Goal: Complete application form

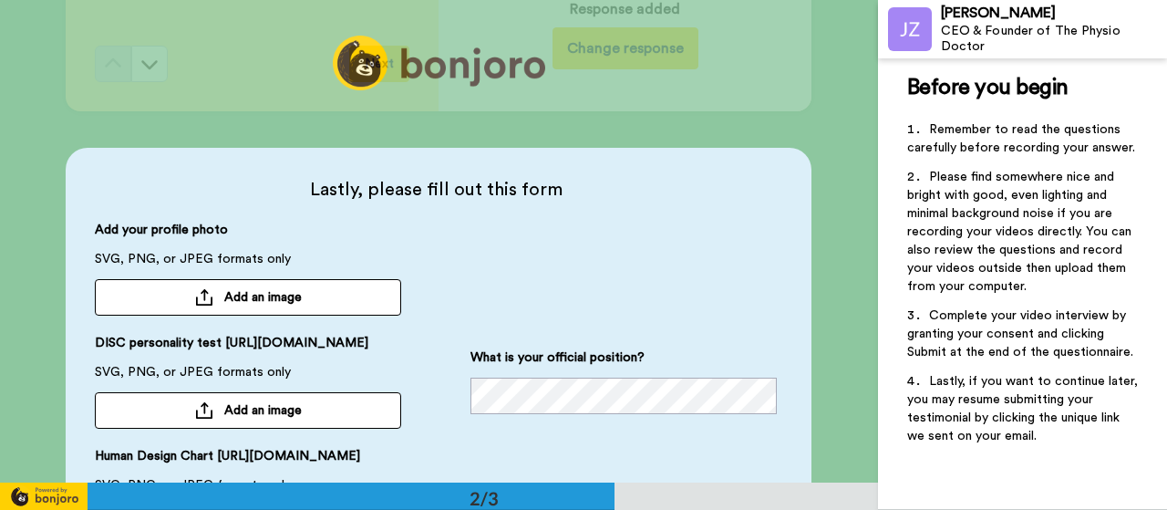
scroll to position [365, 0]
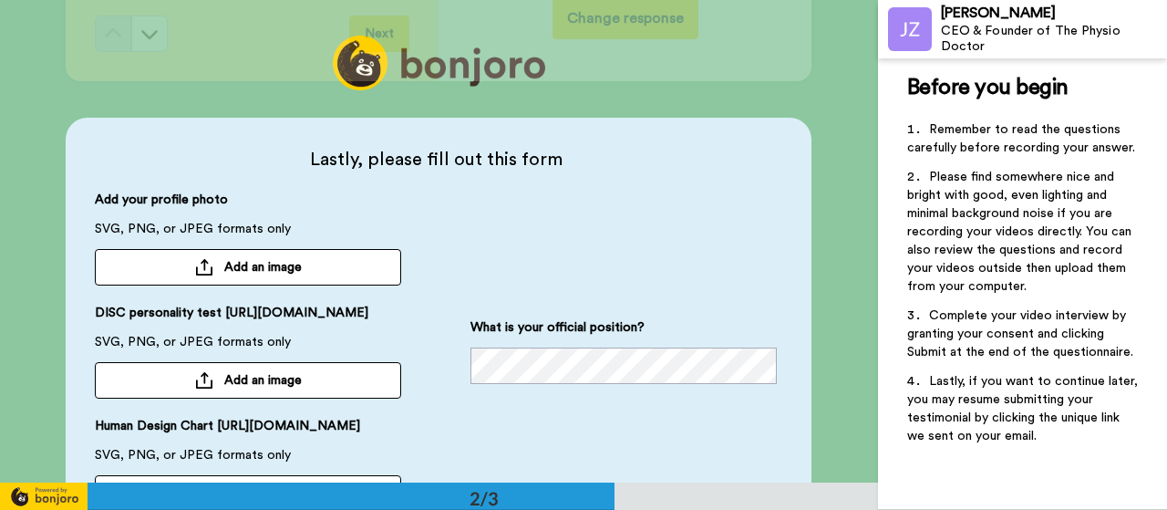
click at [181, 274] on button "Add an image" at bounding box center [248, 267] width 306 height 36
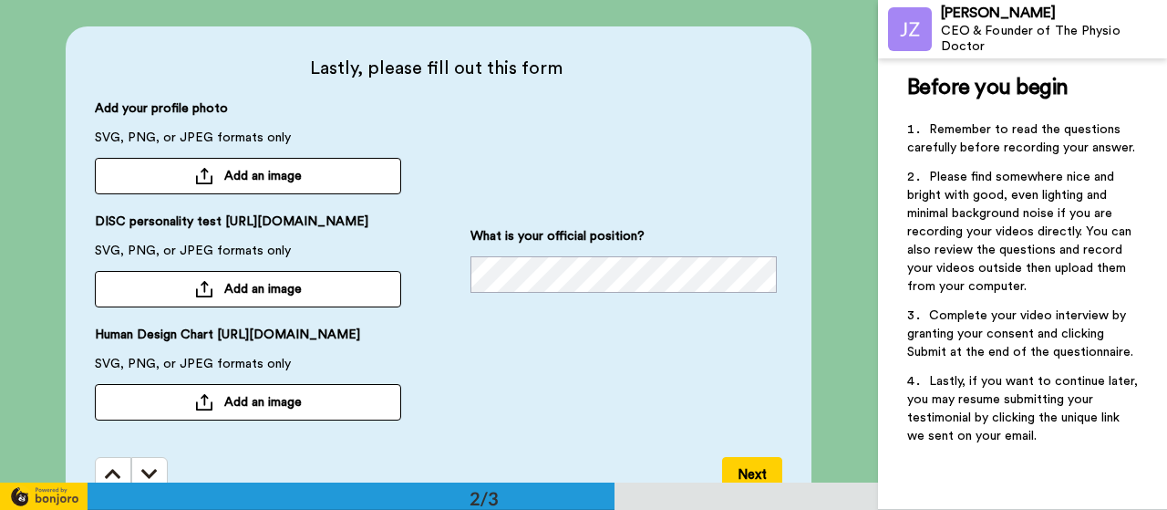
click at [280, 180] on span "Add an image" at bounding box center [262, 176] width 77 height 18
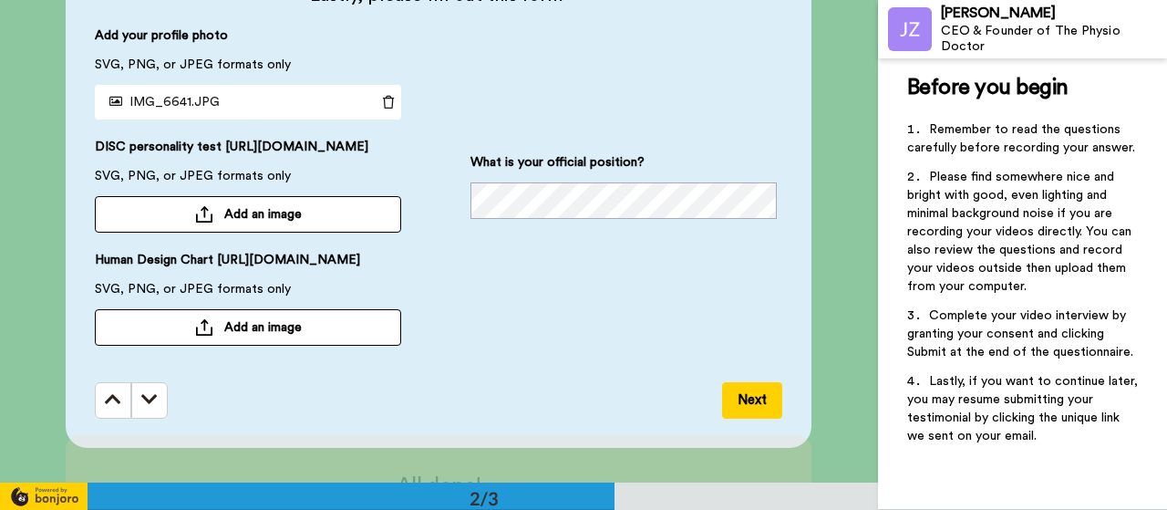
scroll to position [522, 0]
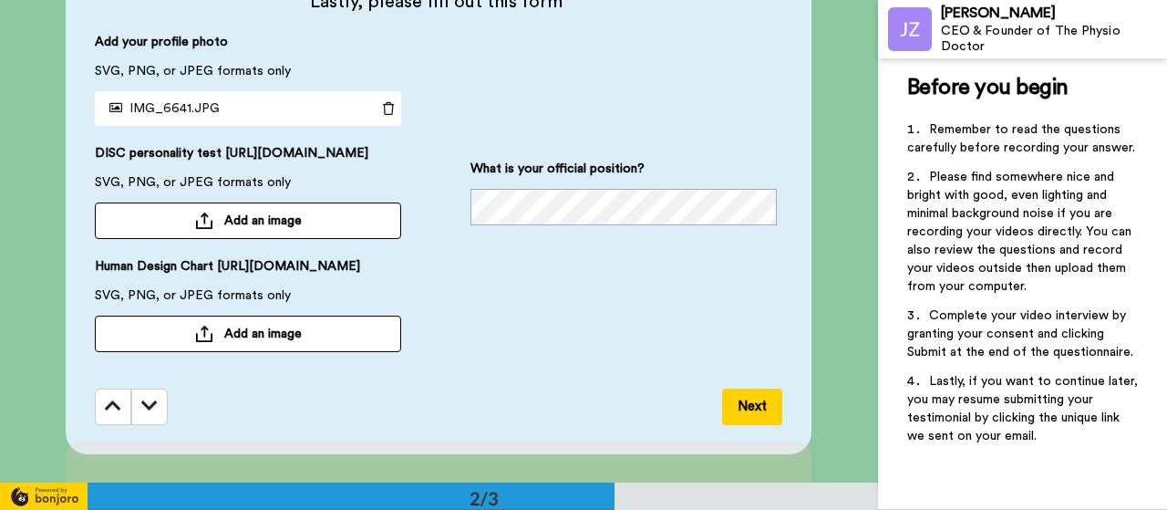
click at [277, 230] on span "Add an image" at bounding box center [262, 221] width 77 height 18
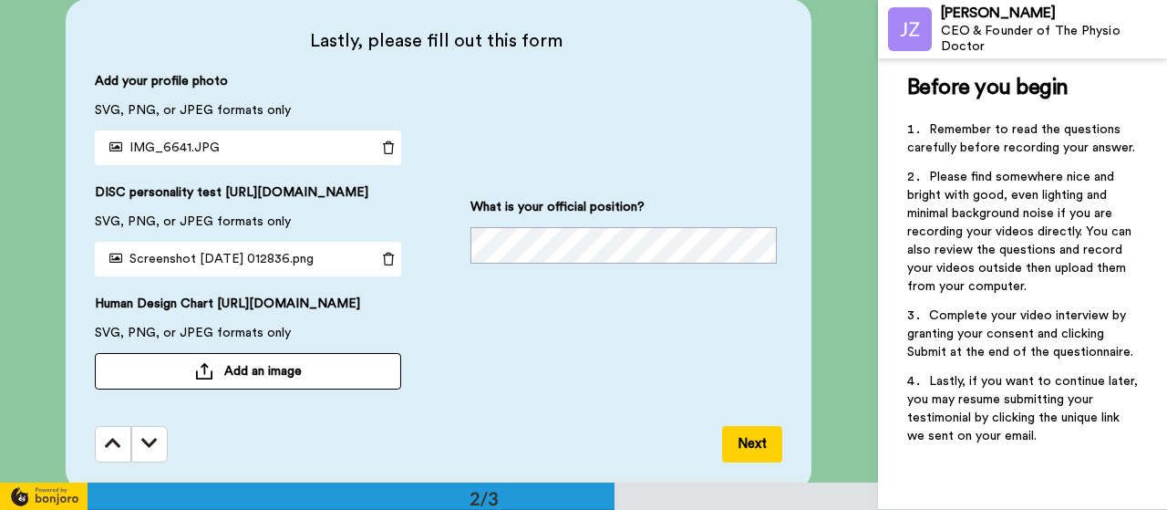
scroll to position [474, 0]
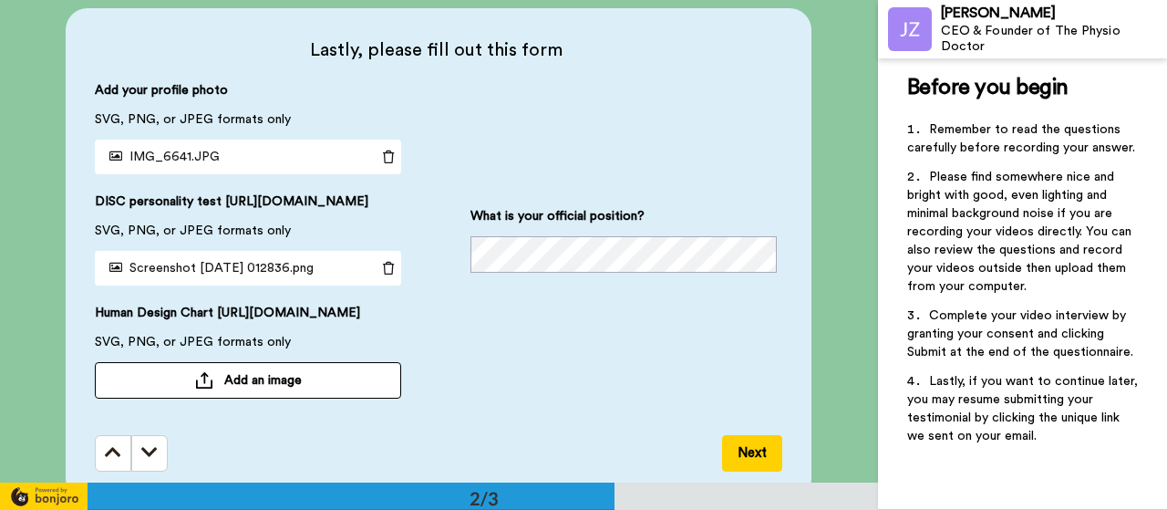
click at [267, 389] on span "Add an image" at bounding box center [262, 380] width 77 height 18
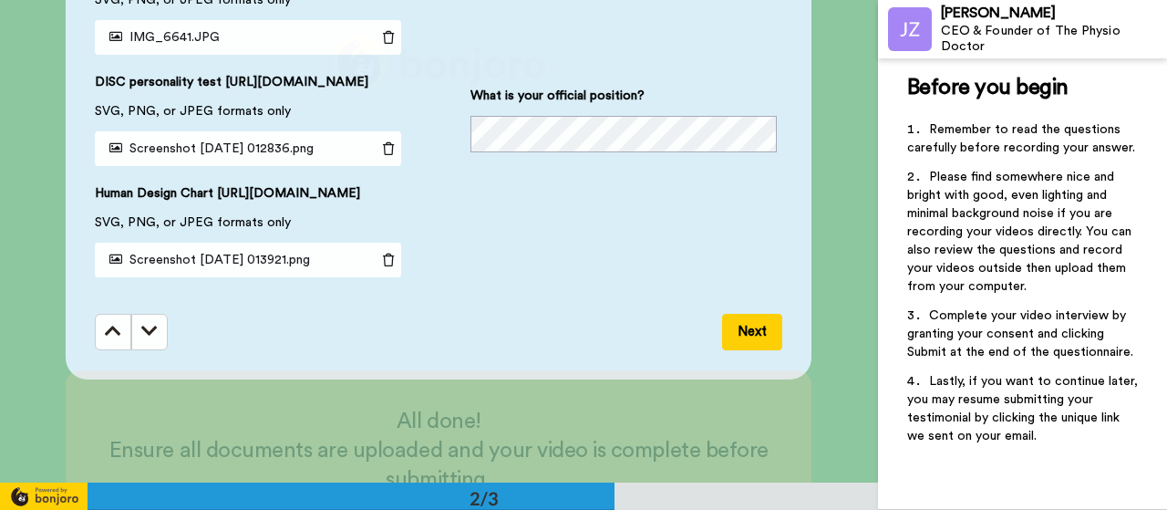
scroll to position [590, 0]
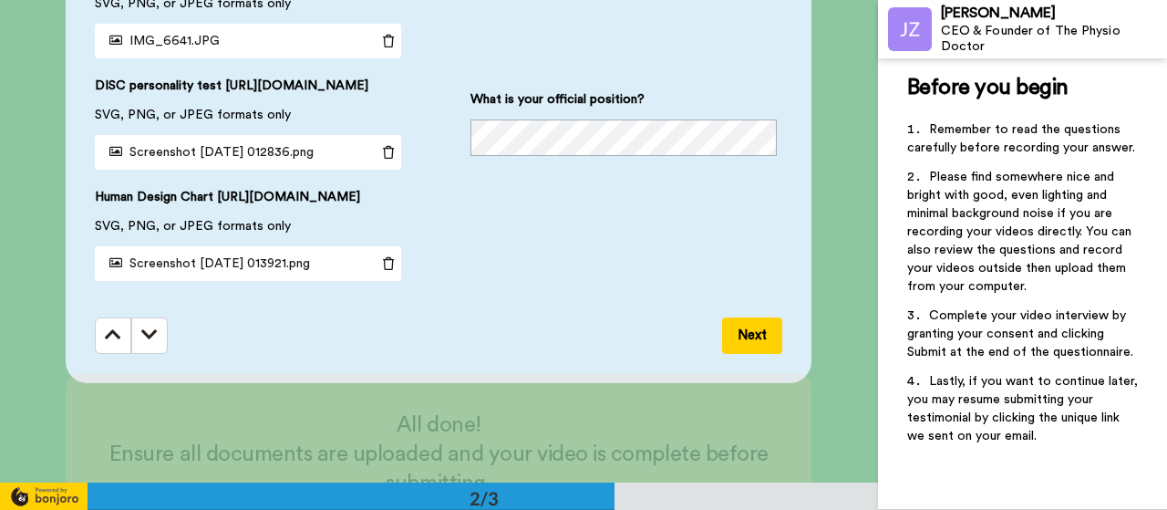
click at [738, 354] on button "Next" at bounding box center [752, 335] width 60 height 36
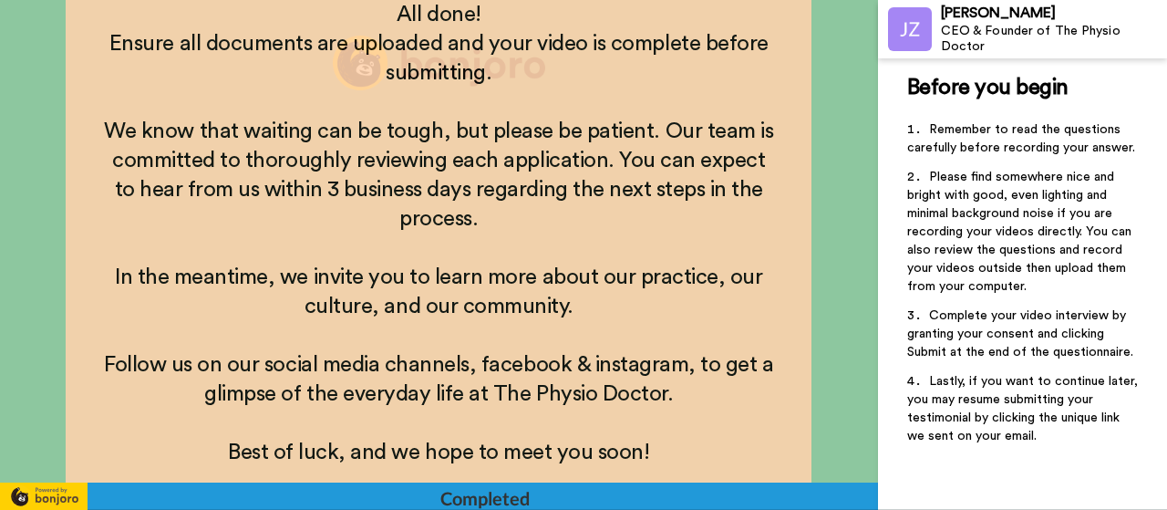
scroll to position [1039, 0]
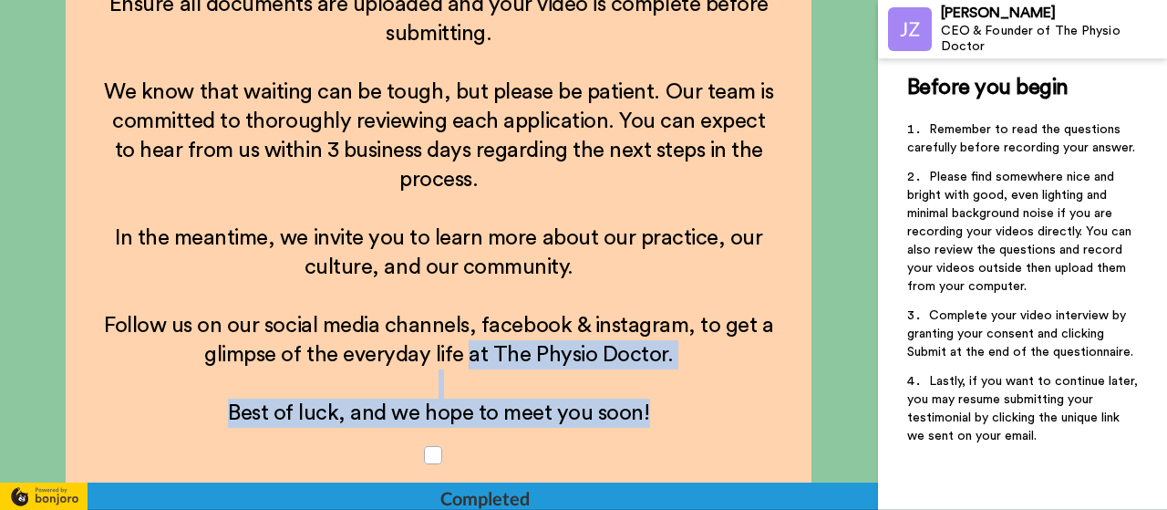
drag, startPoint x: 436, startPoint y: 453, endPoint x: 470, endPoint y: 349, distance: 109.5
click at [470, 349] on div "All done! Ensure all documents are uploaded and your video is complete before s…" at bounding box center [438, 240] width 673 height 558
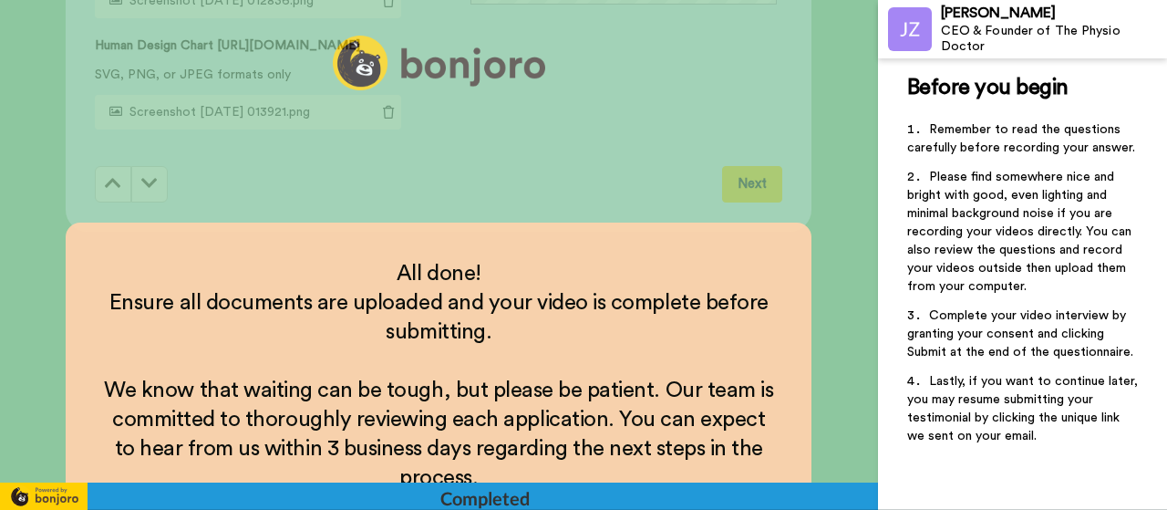
scroll to position [1112, 0]
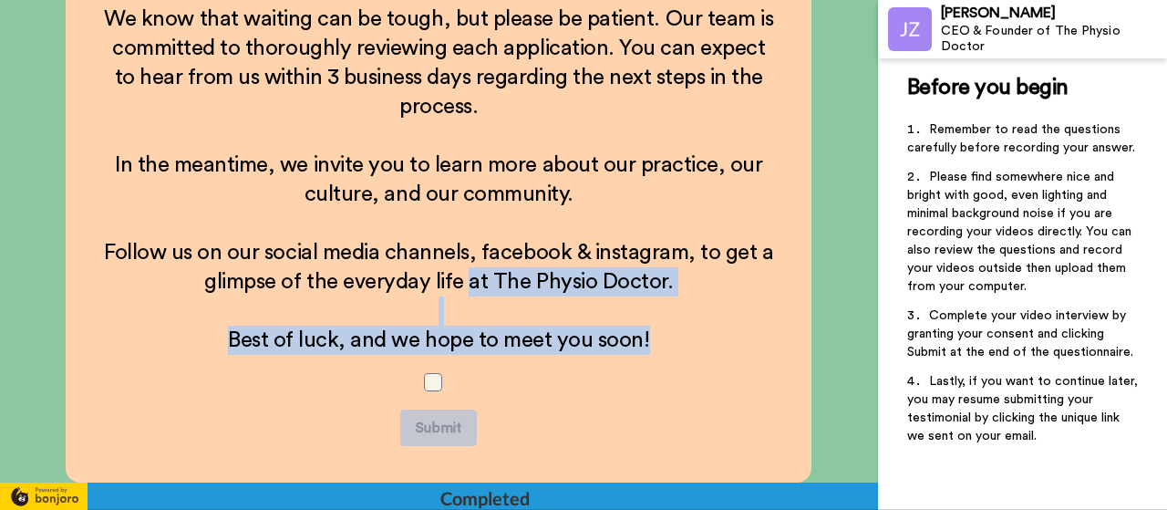
click at [427, 378] on span at bounding box center [433, 382] width 18 height 18
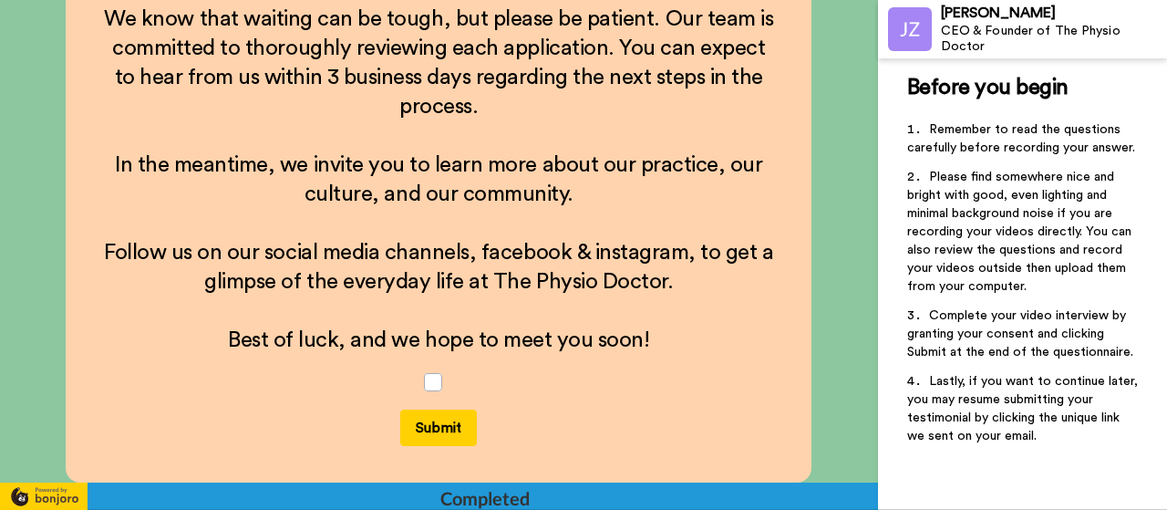
click at [437, 441] on button "Submit" at bounding box center [438, 427] width 77 height 36
